Goal: Task Accomplishment & Management: Use online tool/utility

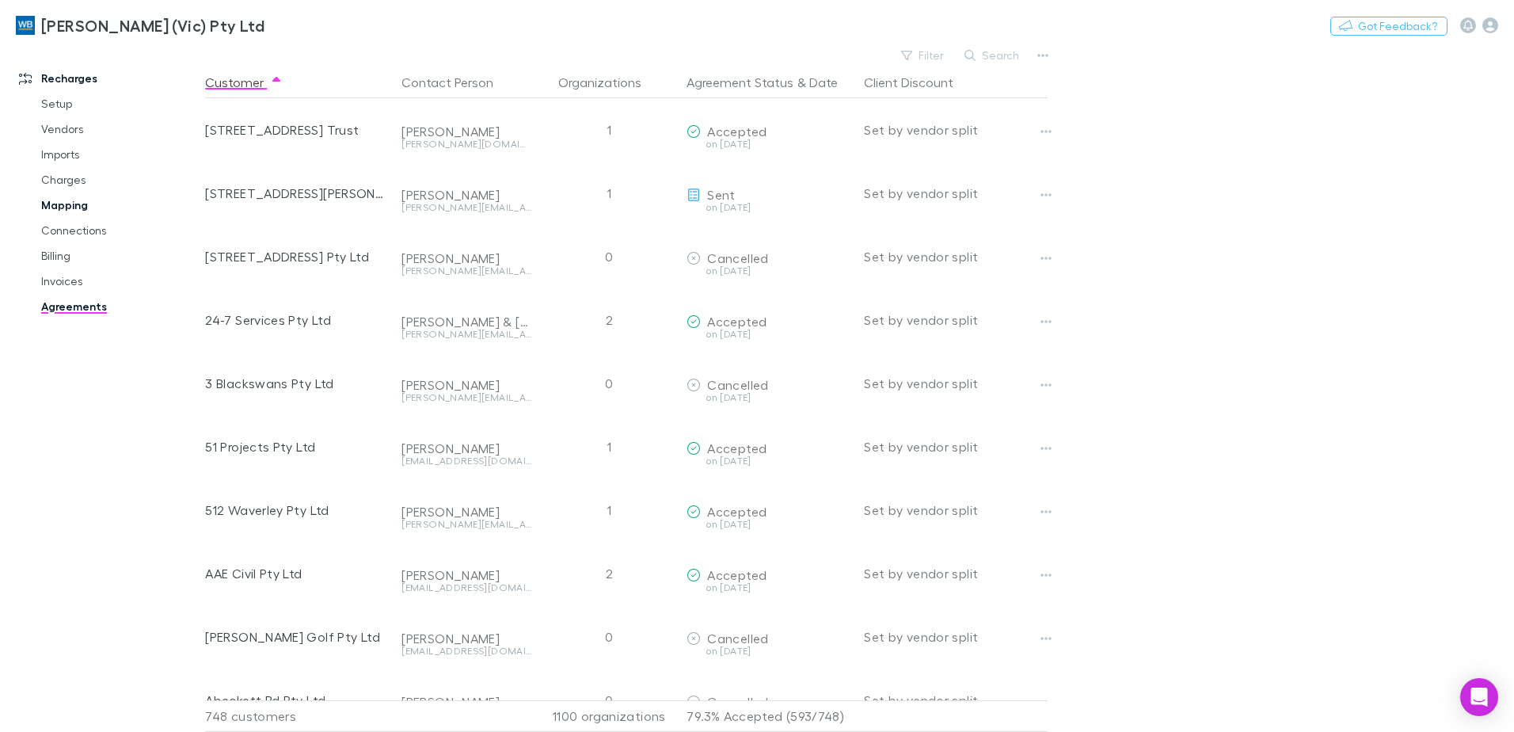
click at [76, 208] on link "Mapping" at bounding box center [119, 204] width 189 height 25
